Goal: Task Accomplishment & Management: Complete application form

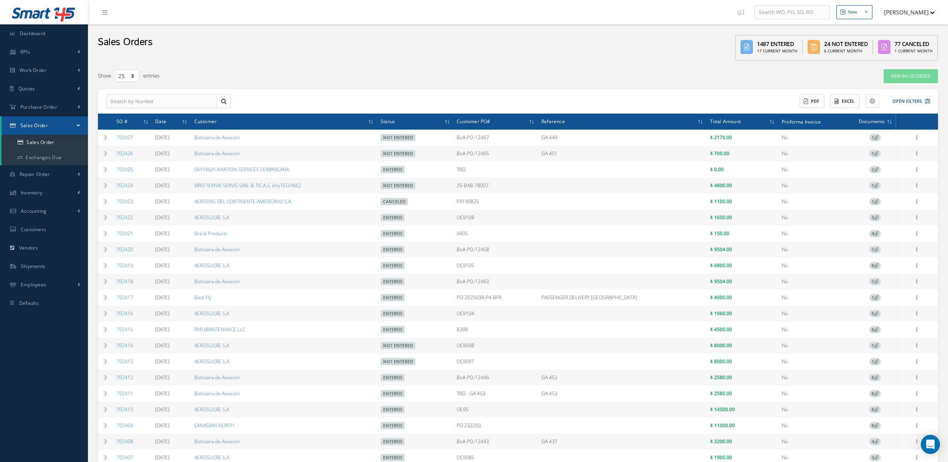
select select "25"
drag, startPoint x: 0, startPoint y: 0, endPoint x: 25, endPoint y: 83, distance: 86.8
click at [25, 83] on link "Quotes" at bounding box center [44, 89] width 88 height 18
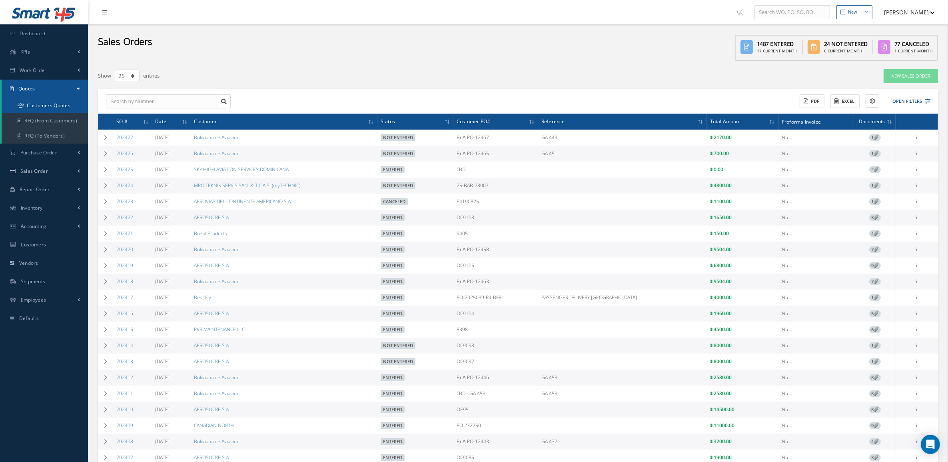
click at [33, 101] on link "Customers Quotes" at bounding box center [45, 105] width 86 height 15
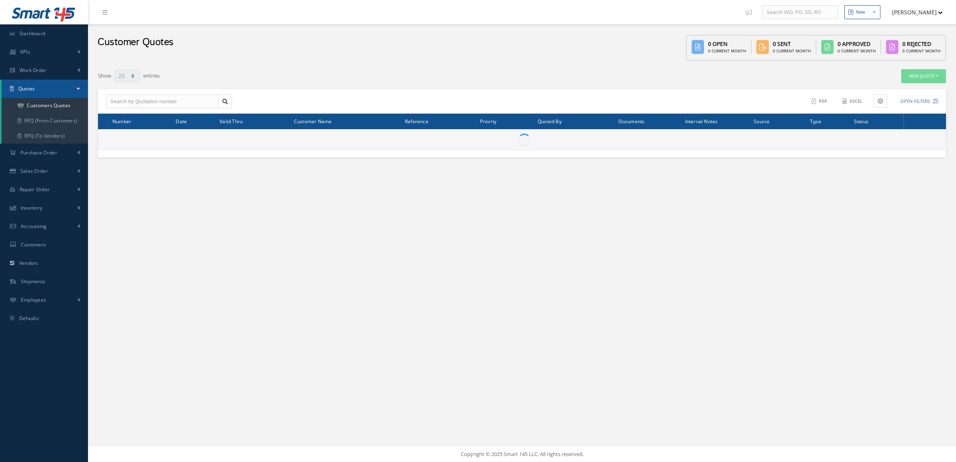
select select "25"
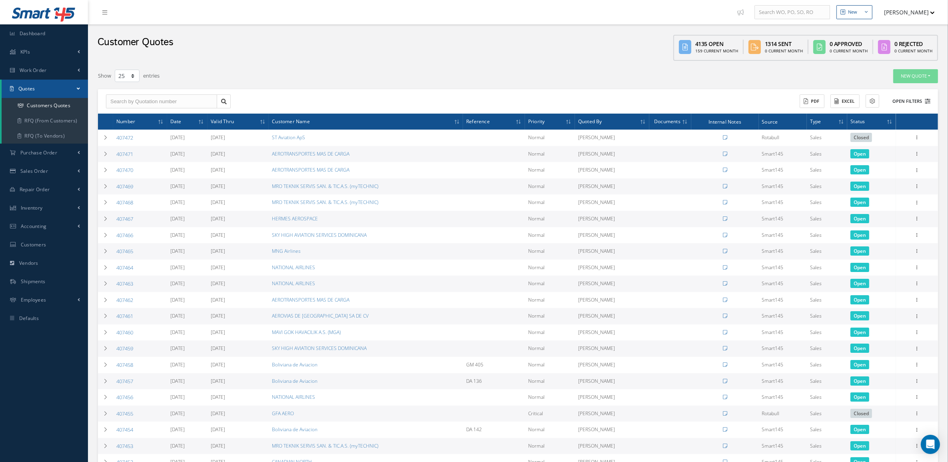
click at [903, 103] on button "Open Filters" at bounding box center [907, 101] width 45 height 13
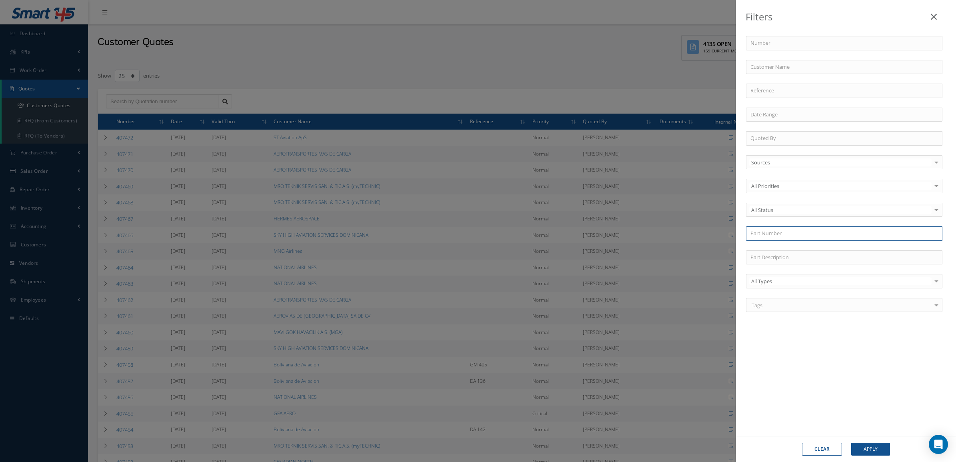
click at [798, 234] on input "text" at bounding box center [844, 233] width 196 height 14
paste input "AC40-0227243"
type input "AC40-0227243"
click at [798, 248] on div "AC40-0227243" at bounding box center [844, 248] width 188 height 8
click at [871, 444] on button "Apply" at bounding box center [870, 449] width 39 height 13
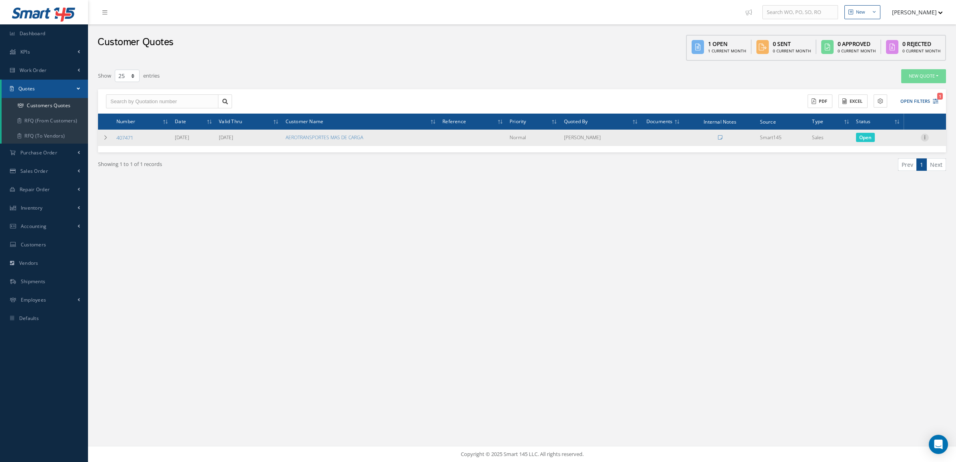
click at [926, 137] on icon at bounding box center [925, 137] width 8 height 6
click at [883, 184] on link "Convert to Sales Order" at bounding box center [887, 187] width 63 height 16
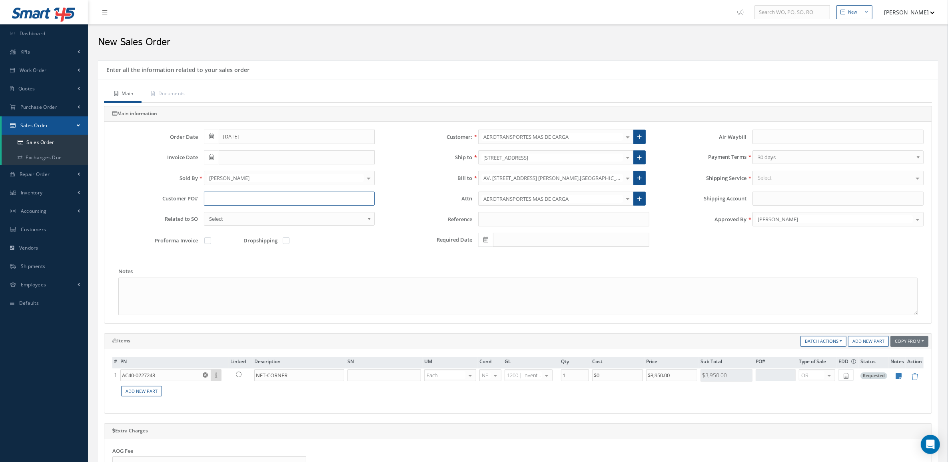
click at [223, 196] on input "text" at bounding box center [289, 199] width 171 height 14
paste input "PO-25100101"
type input "PO-25100101"
click at [159, 92] on link "Documents" at bounding box center [168, 94] width 52 height 17
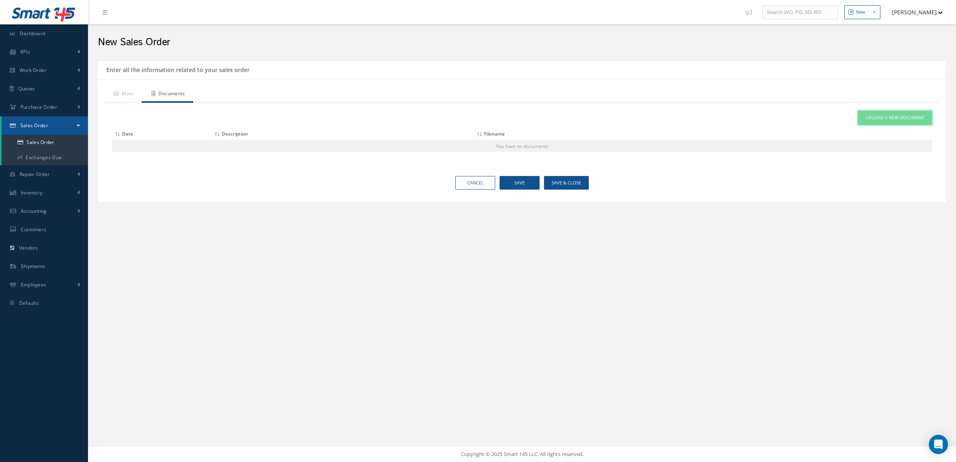
click at [878, 122] on link "Upload a New Document" at bounding box center [895, 118] width 74 height 14
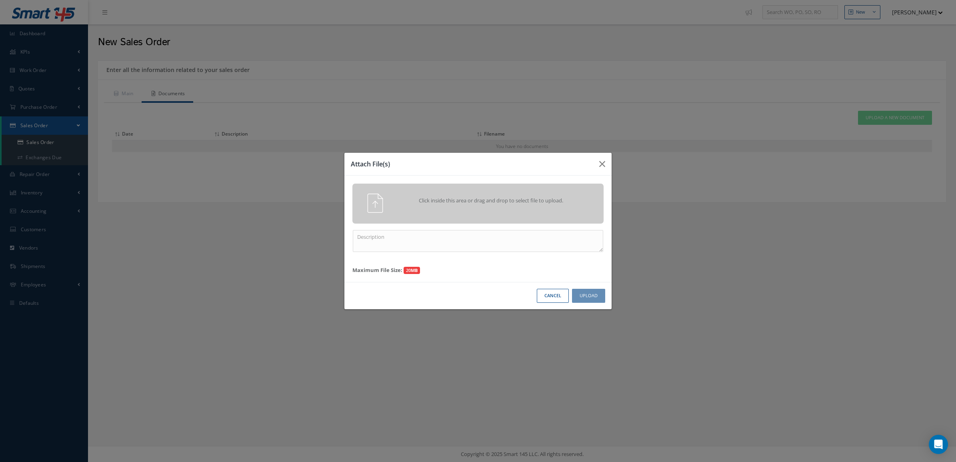
click at [878, 118] on div "Attach File(s) Click inside this area or drag and drop to select file to upload…" at bounding box center [478, 231] width 956 height 462
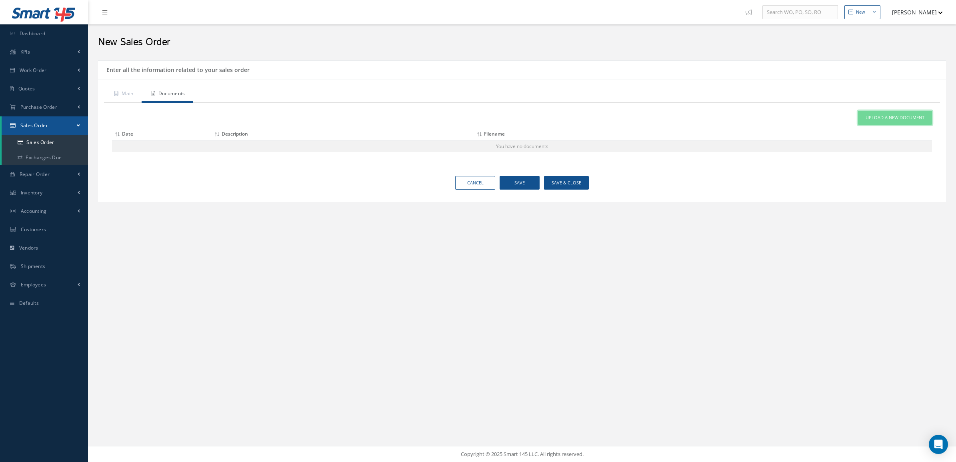
click at [901, 118] on span "Upload a New Document" at bounding box center [894, 117] width 59 height 7
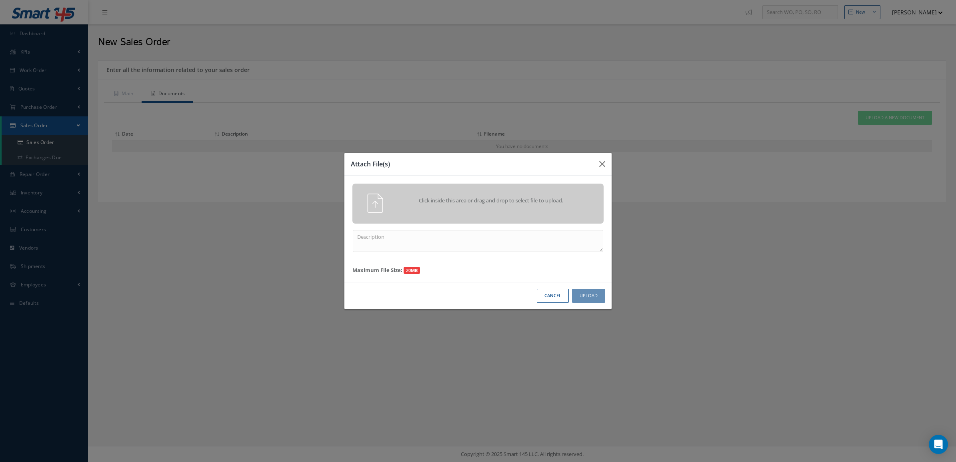
click at [537, 191] on div "Click inside this area or drag and drop to select file to upload." at bounding box center [477, 204] width 251 height 40
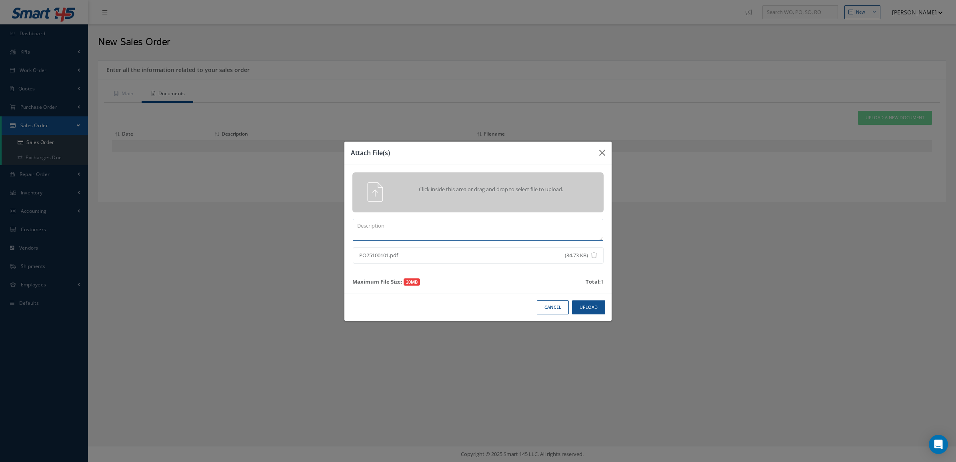
click at [478, 233] on textarea at bounding box center [478, 230] width 250 height 22
type textarea "po"
click at [578, 311] on button "Upload" at bounding box center [588, 307] width 33 height 14
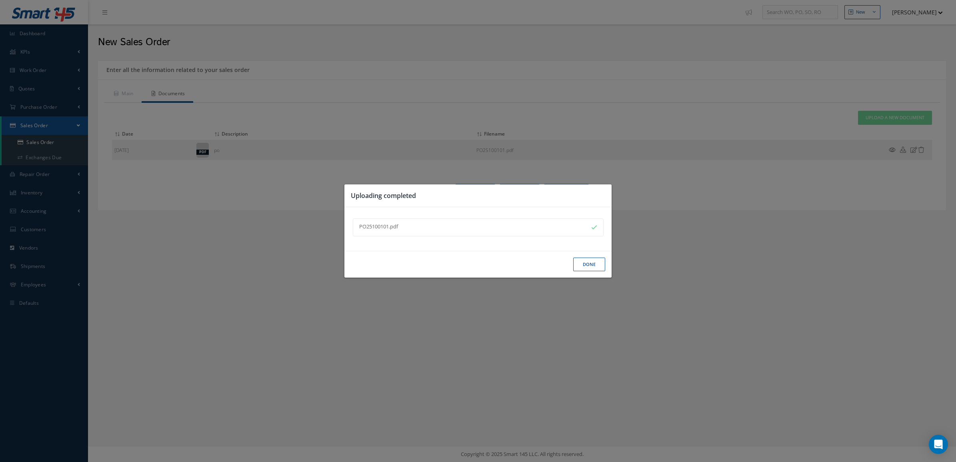
click at [580, 268] on button "Done" at bounding box center [589, 265] width 32 height 14
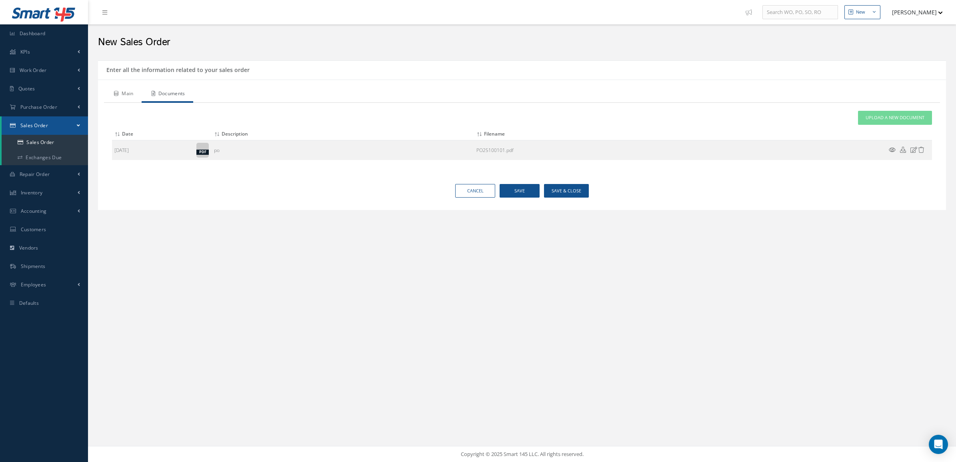
click at [128, 94] on link "Main" at bounding box center [123, 94] width 38 height 17
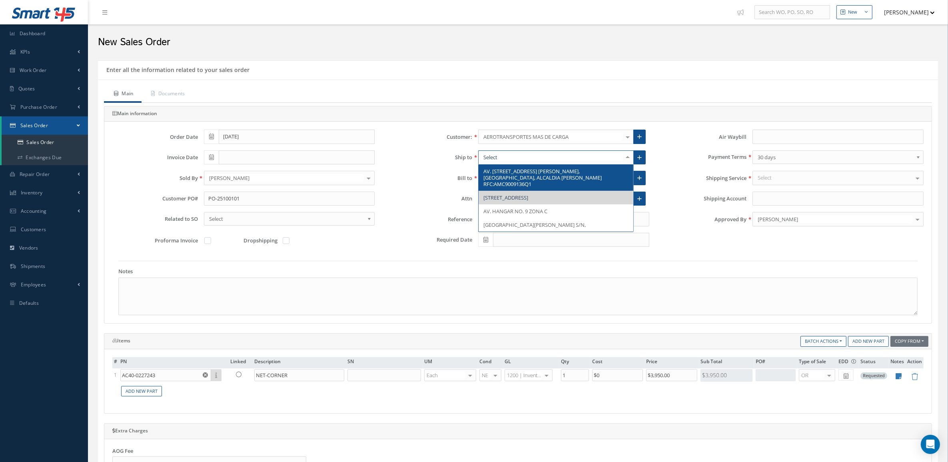
click at [625, 158] on div at bounding box center [627, 157] width 11 height 13
click at [504, 177] on span "AV. OBSERVATORIO 400, PISO 7 MIGUEL HIDALGO,COLONIA 16 DE SEPTIEMBRE, ALCALDIA …" at bounding box center [543, 178] width 118 height 20
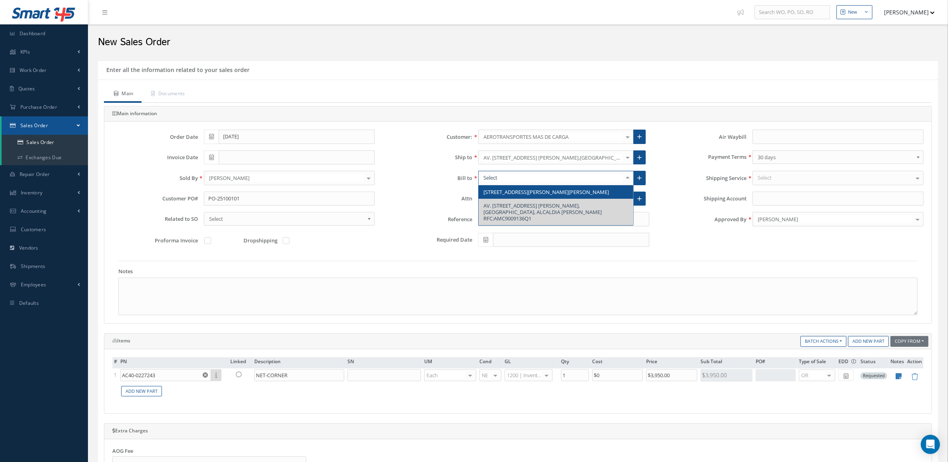
click at [629, 178] on div at bounding box center [627, 177] width 11 height 13
click at [575, 190] on span "HANGAR 9, ZONA DE HANGARES Venustiano Carranza" at bounding box center [547, 191] width 126 height 7
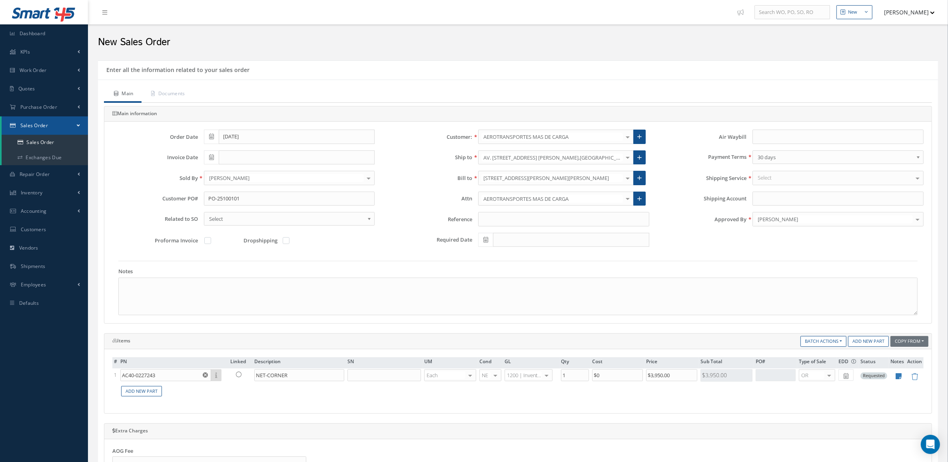
click at [777, 176] on div "Select" at bounding box center [838, 178] width 171 height 14
type input "pi"
click at [791, 188] on span "PICK UP" at bounding box center [838, 192] width 170 height 14
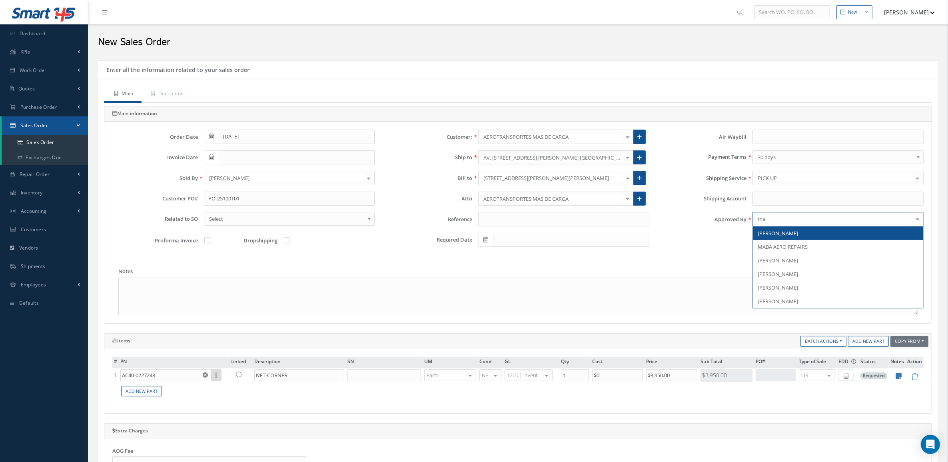
type input "mar"
click at [796, 235] on span "[PERSON_NAME]" at bounding box center [778, 233] width 40 height 7
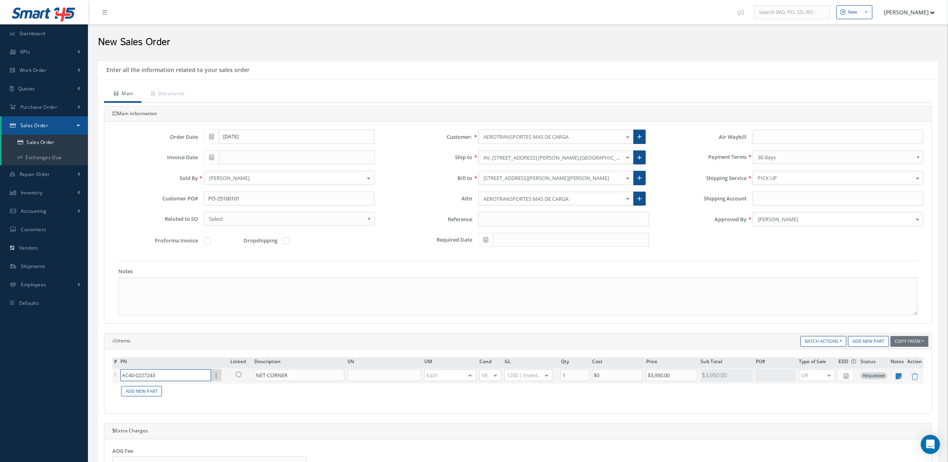
click at [184, 376] on input "AC40-0227243" at bounding box center [165, 375] width 91 height 12
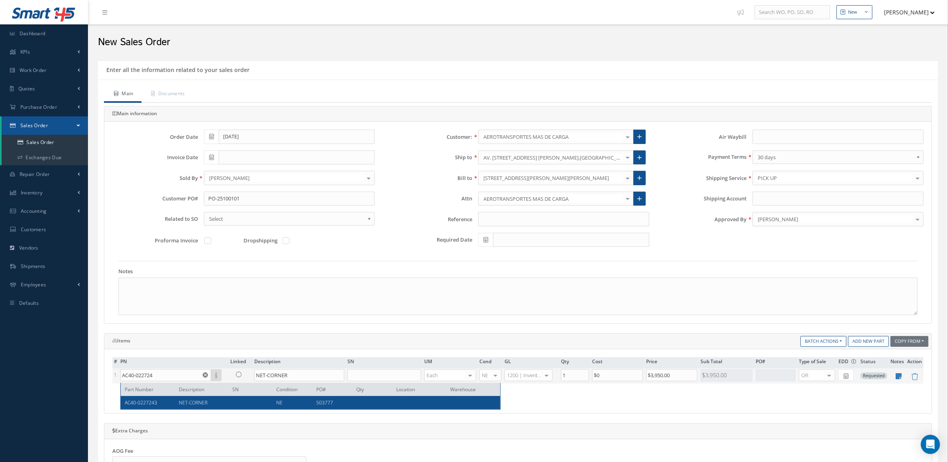
click at [193, 398] on div "AC40-0227243 NET-CORNER NE 503777" at bounding box center [311, 402] width 380 height 13
type input "AC40-0227243"
type input "$2,440.35"
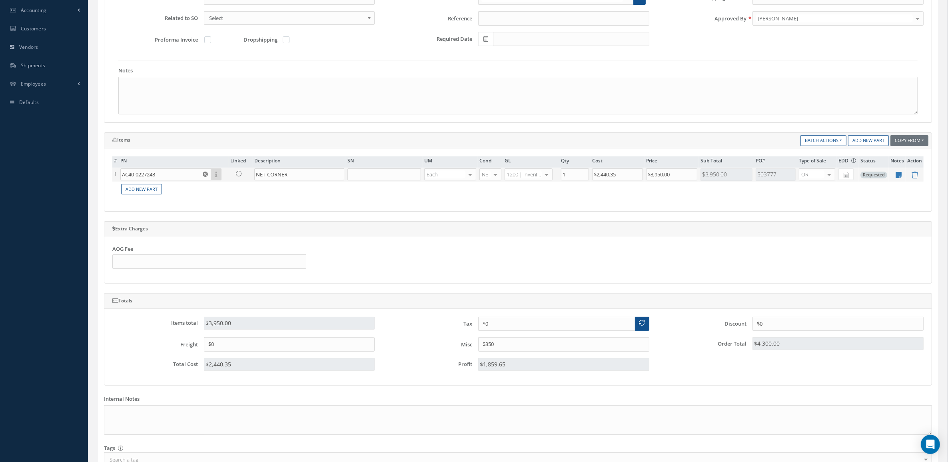
scroll to position [270, 0]
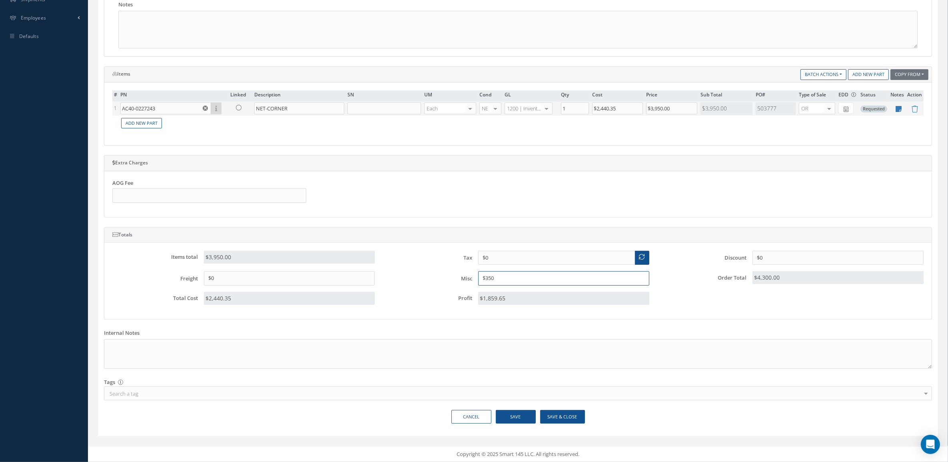
drag, startPoint x: 515, startPoint y: 279, endPoint x: 423, endPoint y: 273, distance: 92.2
click at [423, 273] on div "Misc $350" at bounding box center [518, 278] width 274 height 14
click at [568, 412] on button "Save & Close" at bounding box center [562, 417] width 45 height 14
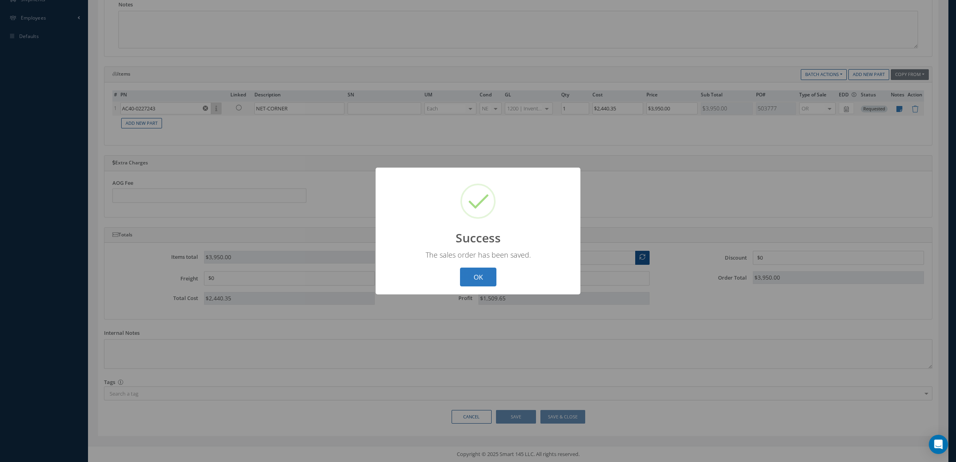
click at [475, 269] on button "OK" at bounding box center [478, 277] width 36 height 19
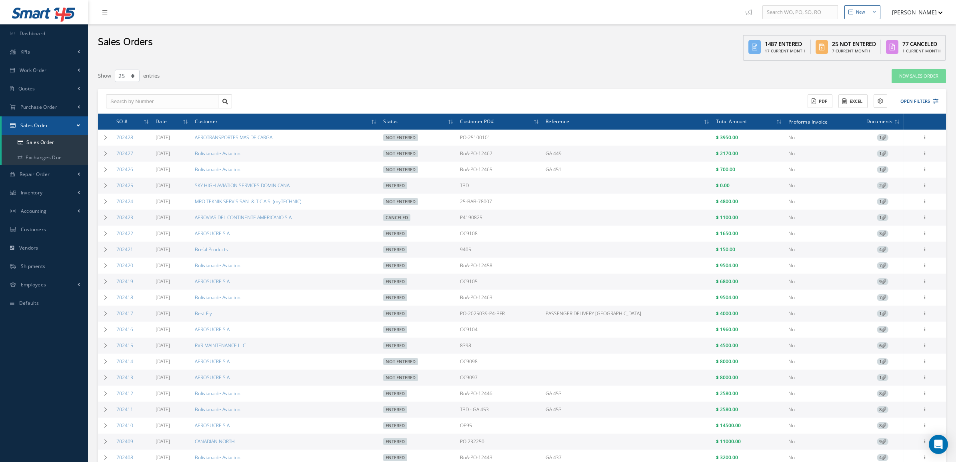
select select "25"
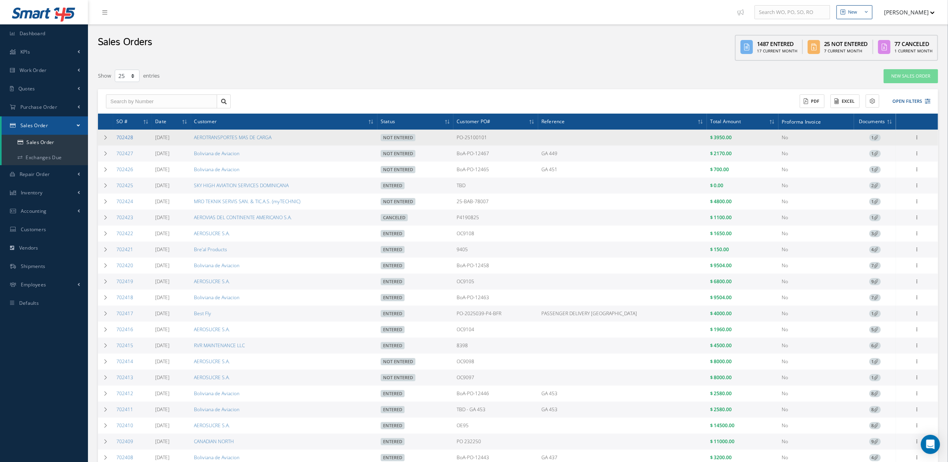
click at [125, 137] on link "702428" at bounding box center [124, 137] width 17 height 7
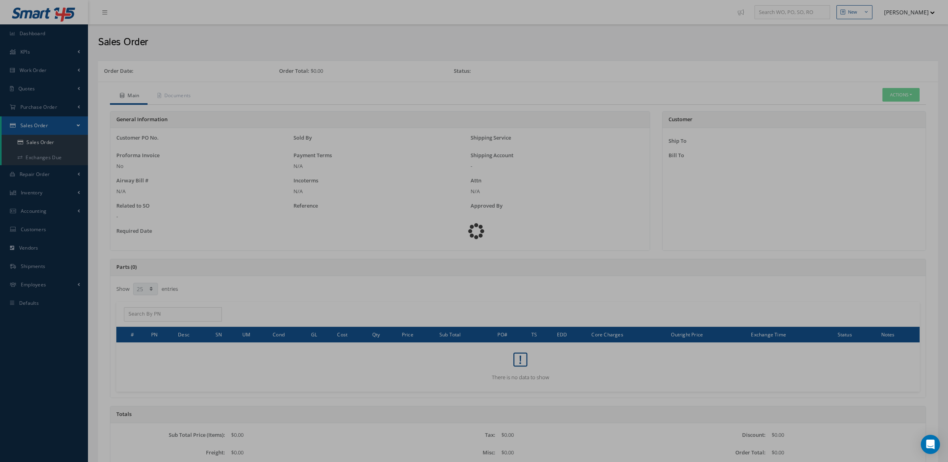
select select "25"
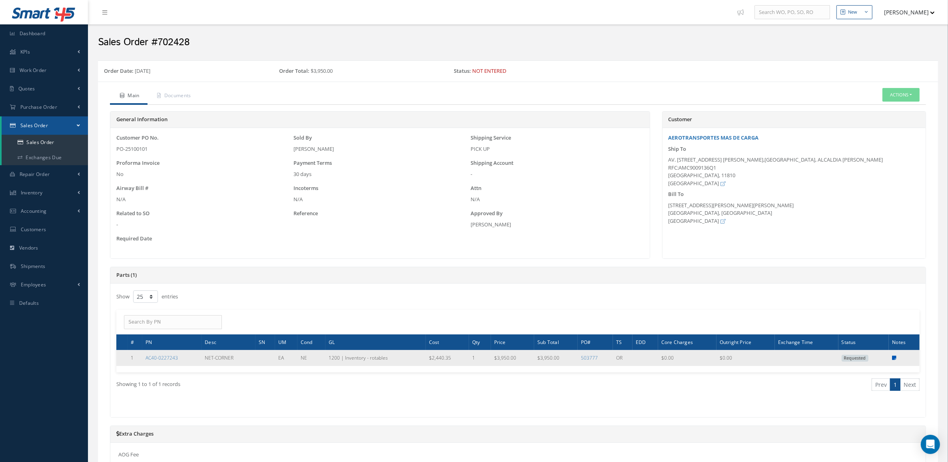
click at [893, 358] on icon at bounding box center [894, 358] width 4 height 5
type textarea "Manufacturer CofC Civil Authorized Release Certificate true copy e.g. FAA Form …"
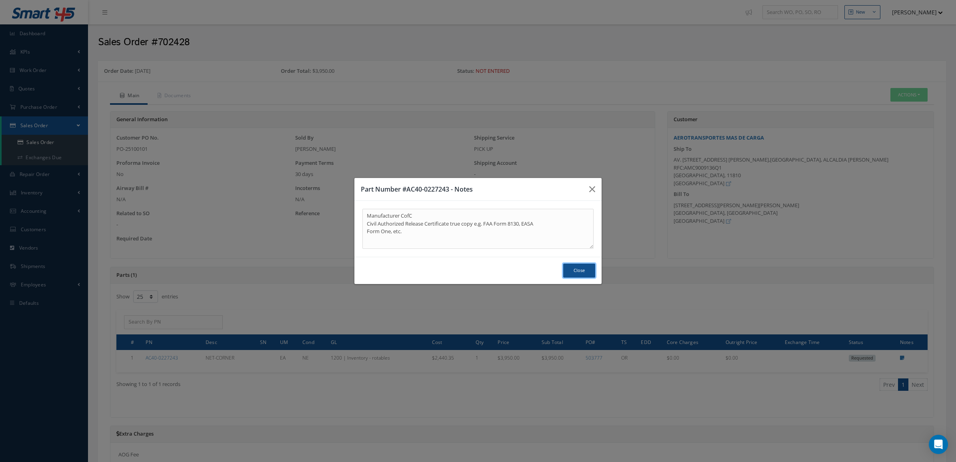
click at [572, 273] on button "Close" at bounding box center [579, 271] width 32 height 14
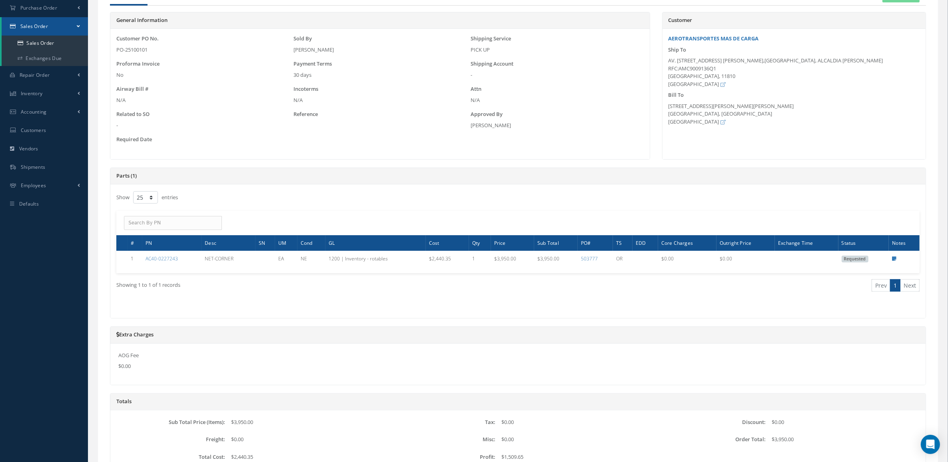
scroll to position [172, 0]
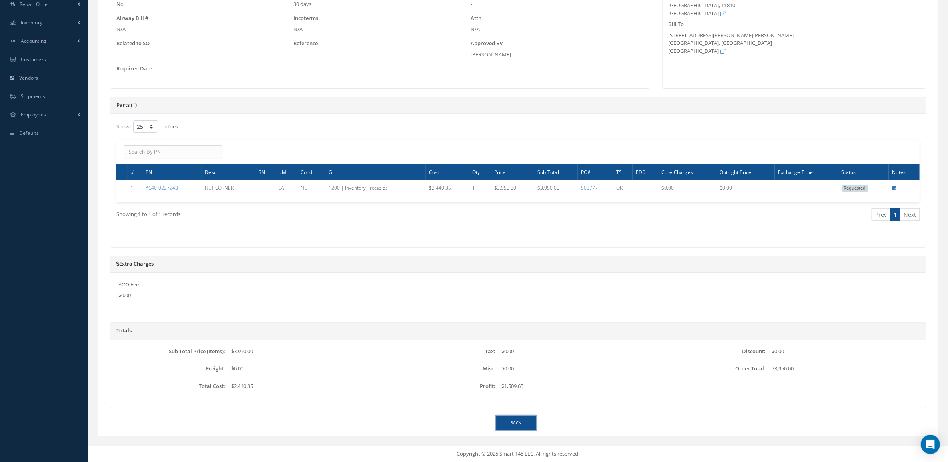
click at [522, 421] on link "Back" at bounding box center [516, 423] width 40 height 14
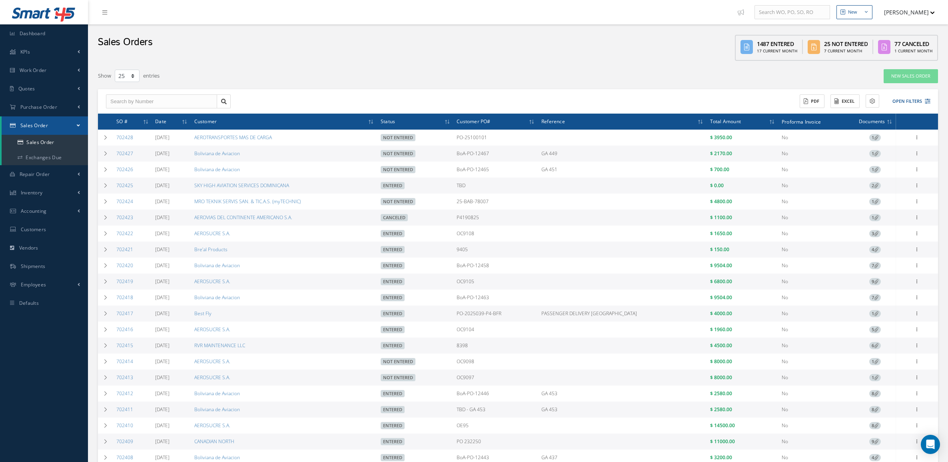
select select "25"
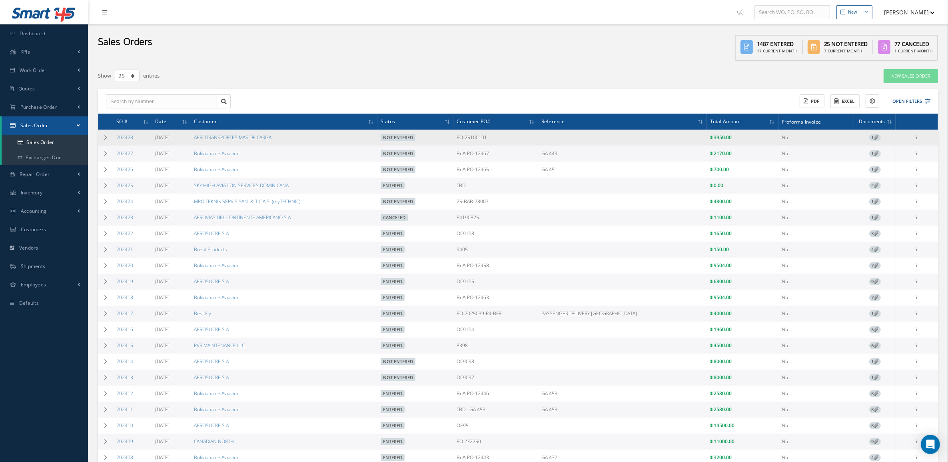
drag, startPoint x: 146, startPoint y: 134, endPoint x: 115, endPoint y: 137, distance: 30.9
click at [115, 137] on td "702428" at bounding box center [132, 138] width 39 height 16
copy link "702428"
